Goal: Task Accomplishment & Management: Complete application form

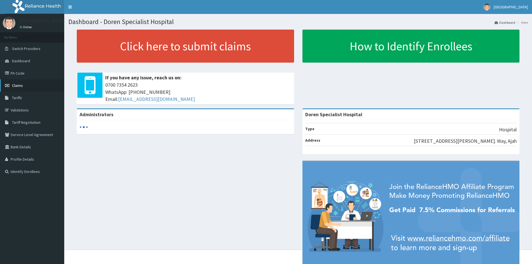
click at [19, 83] on span "Claims" at bounding box center [17, 85] width 11 height 5
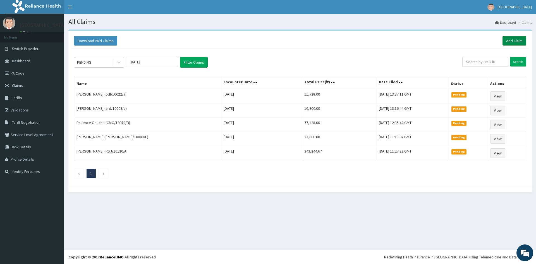
click at [517, 41] on link "Add Claim" at bounding box center [515, 40] width 24 height 9
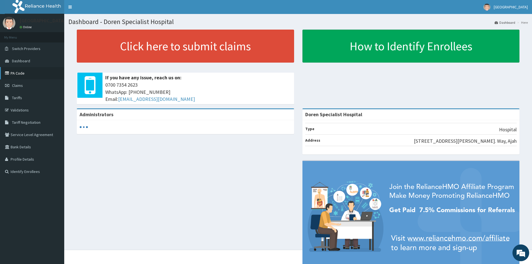
click at [21, 70] on link "PA Code" at bounding box center [32, 73] width 64 height 12
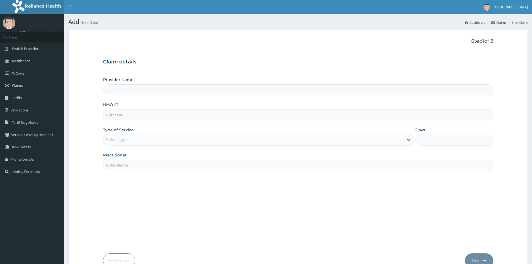
click at [123, 112] on input "HMO ID" at bounding box center [298, 114] width 390 height 11
type input "Doren Specialist Hospital"
paste input "LFL/10038/B"
type input "LFL/10038/B"
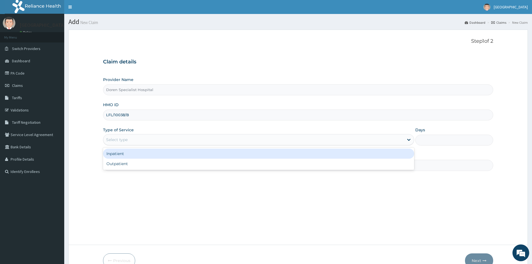
click at [121, 138] on div "Select type" at bounding box center [116, 140] width 21 height 6
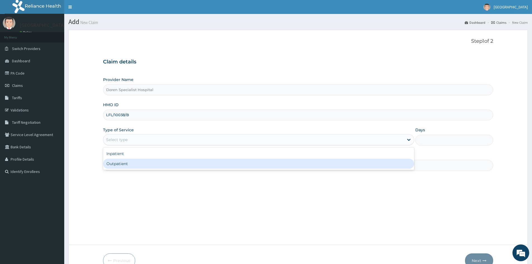
click at [120, 164] on div "Outpatient" at bounding box center [258, 164] width 311 height 10
type input "1"
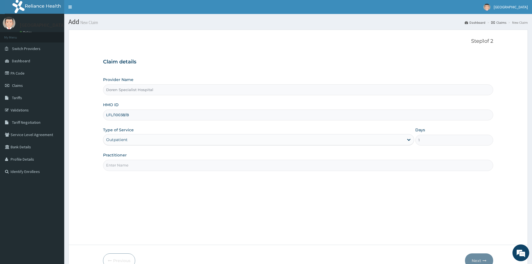
click at [152, 162] on input "Practitioner" at bounding box center [298, 165] width 390 height 11
type input "[PERSON_NAME]"
